Goal: Task Accomplishment & Management: Complete application form

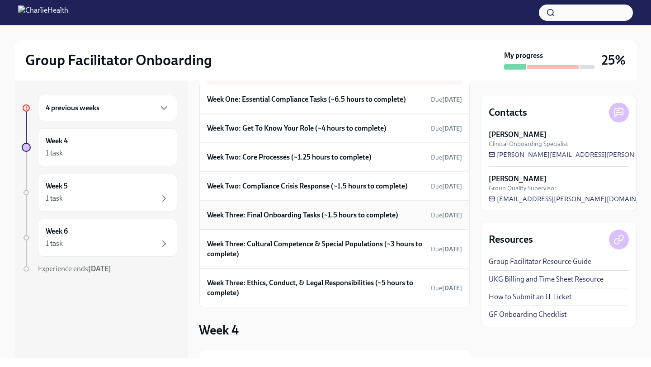
scroll to position [101, 0]
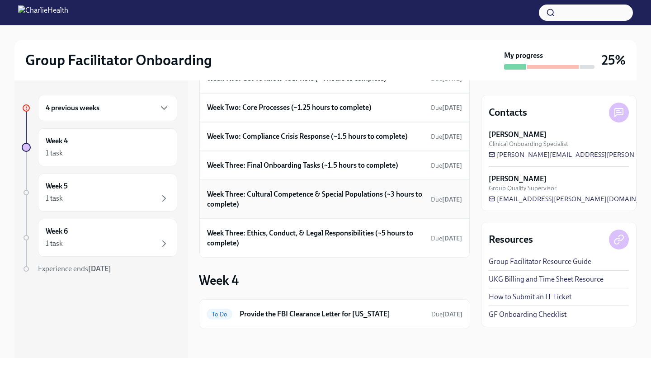
click at [343, 202] on h6 "Week Three: Cultural Competence & Special Populations (~3 hours to complete)" at bounding box center [317, 199] width 220 height 20
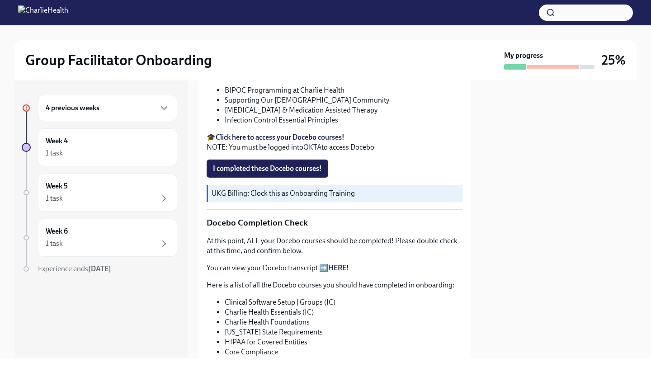
scroll to position [68, 0]
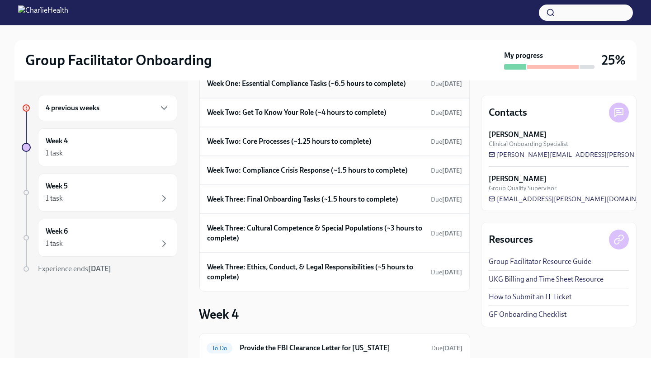
scroll to position [78, 0]
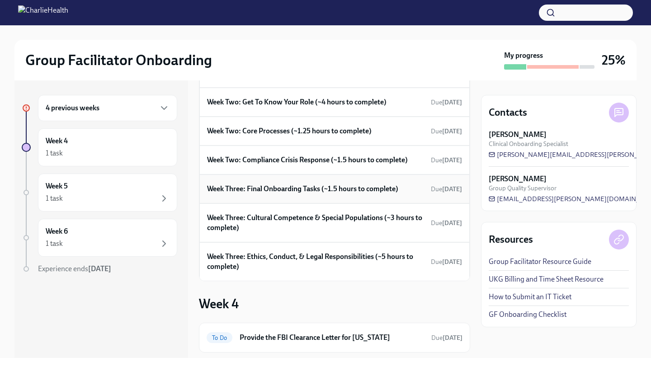
click at [343, 189] on h6 "Week Three: Final Onboarding Tasks (~1.5 hours to complete)" at bounding box center [302, 189] width 191 height 10
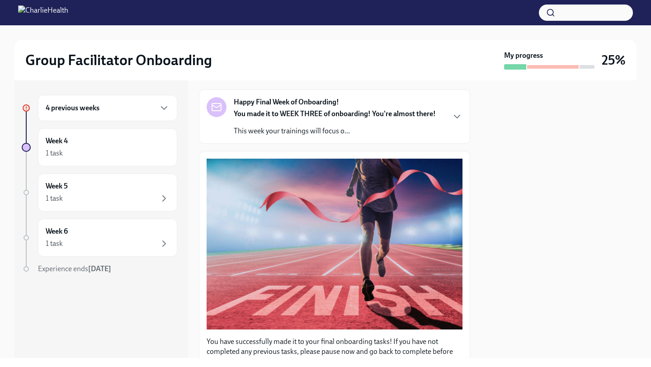
scroll to position [59, 0]
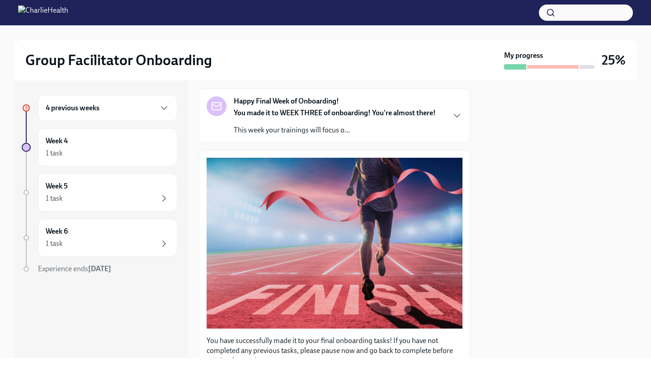
click at [367, 126] on p "This week your trainings will focus o..." at bounding box center [335, 130] width 202 height 10
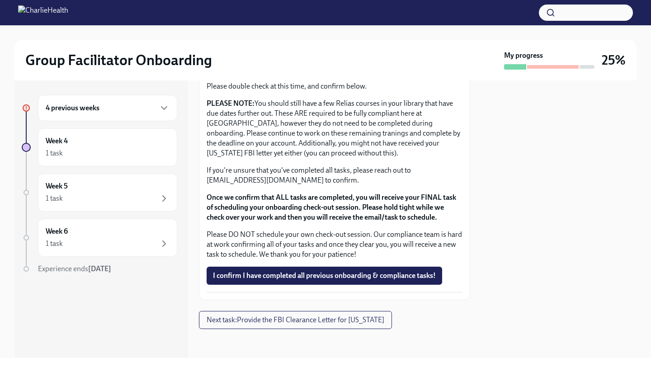
scroll to position [1125, 0]
click at [346, 278] on span "I confirm I have completed all previous onboarding & compliance tasks!" at bounding box center [324, 275] width 223 height 9
